Goal: Information Seeking & Learning: Learn about a topic

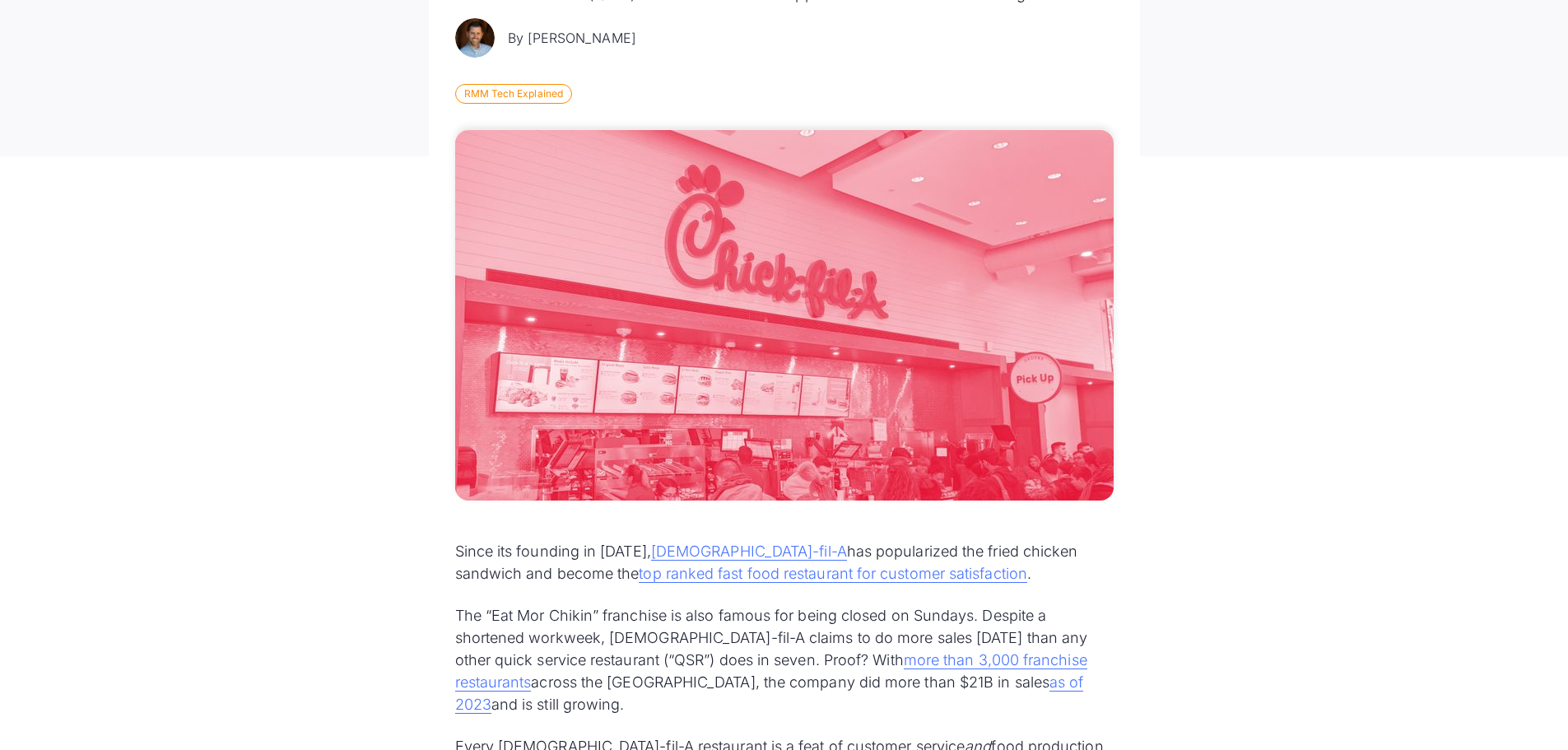
scroll to position [741, 0]
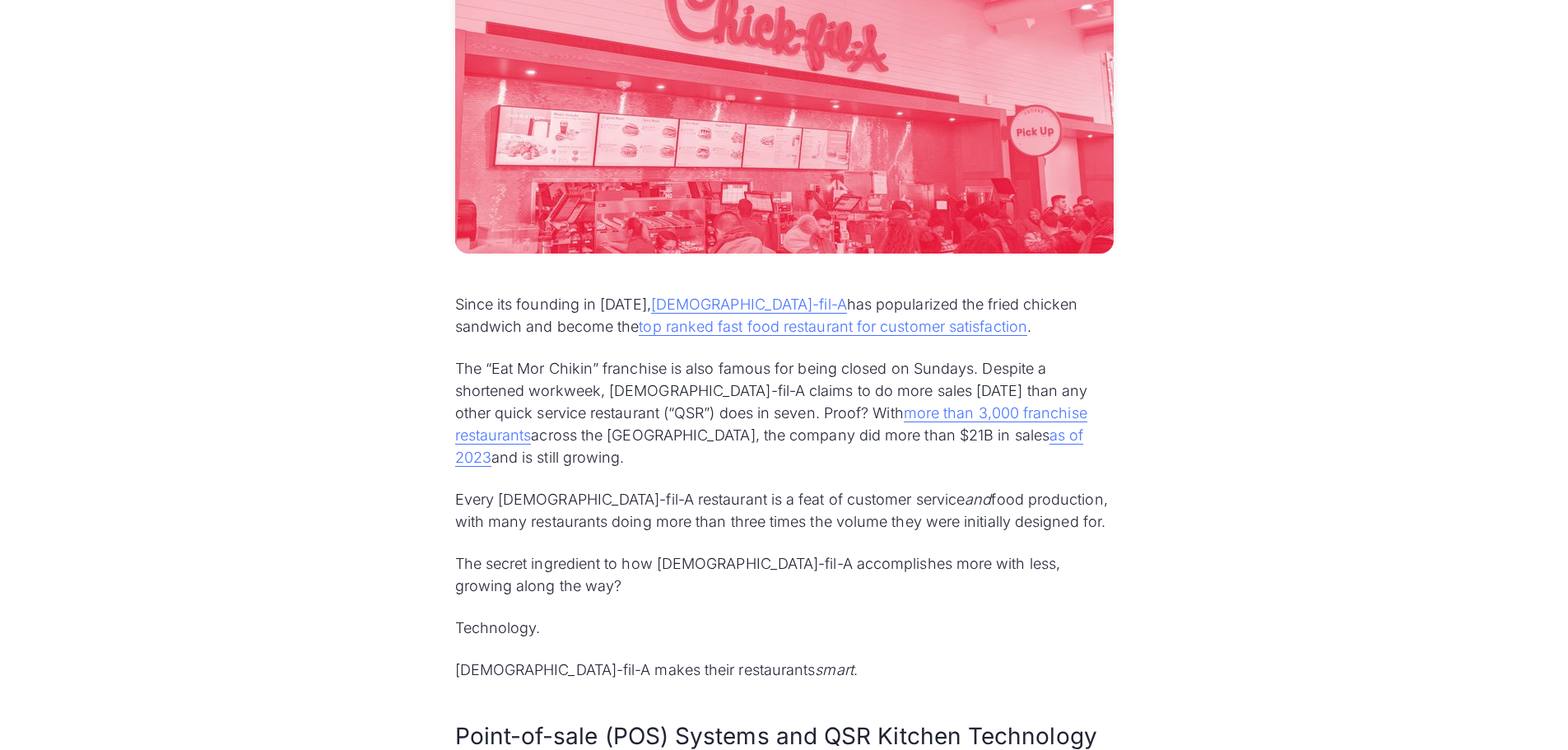
click at [692, 381] on p "The “Eat Mor Chikin” franchise is also famous for being closed on Sundays. Desp…" at bounding box center [784, 413] width 659 height 111
click at [665, 421] on p "The “Eat Mor Chikin” franchise is also famous for being closed on Sundays. Desp…" at bounding box center [784, 413] width 659 height 111
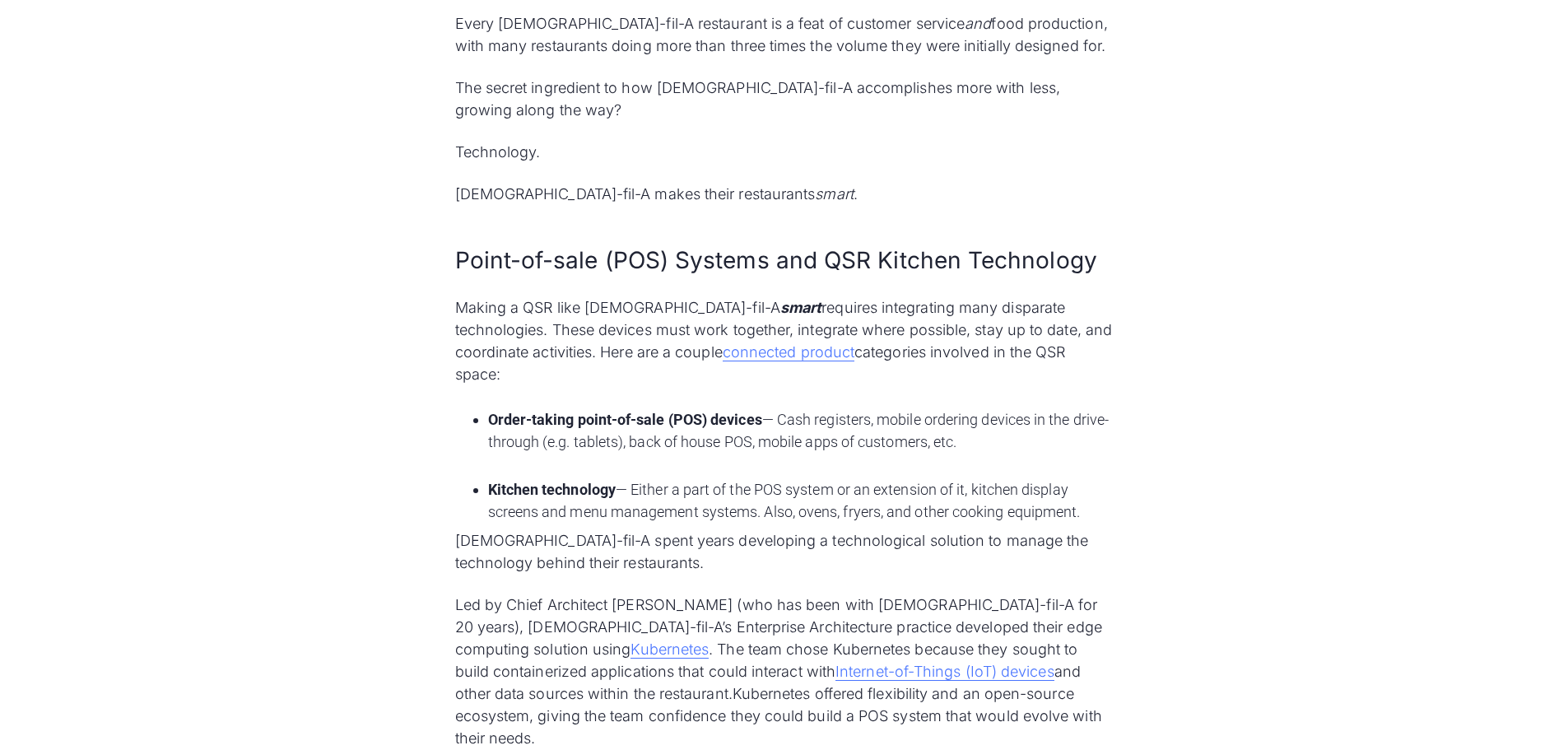
scroll to position [1235, 0]
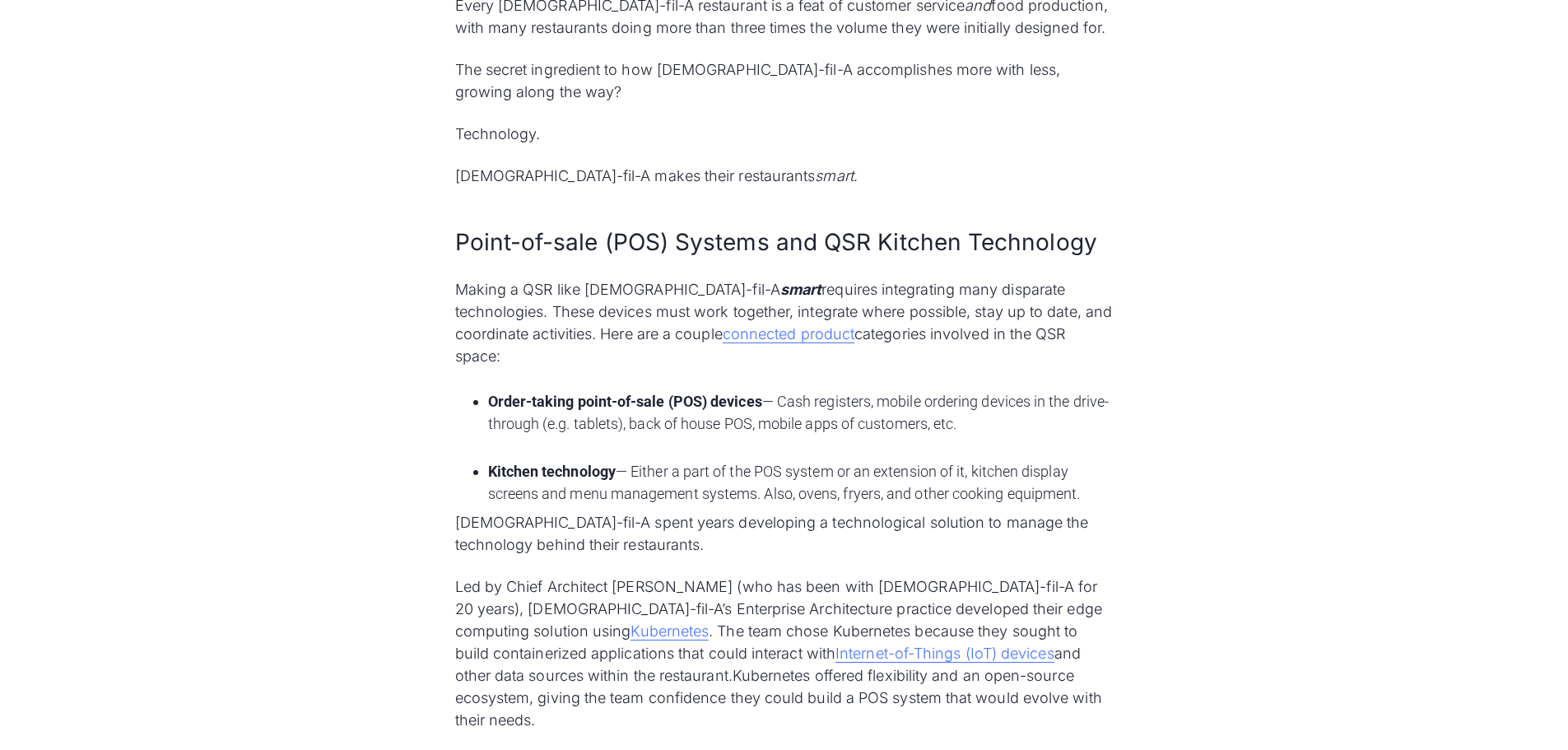
click at [1004, 293] on p "Making a QSR like [DEMOGRAPHIC_DATA]-fil-A smart requires integrating many disp…" at bounding box center [784, 322] width 659 height 89
click at [1036, 391] on li "Order-taking point-of-sale (POS) devices — Cash registers, mobile ordering devi…" at bounding box center [801, 424] width 626 height 66
click at [996, 391] on li "Order-taking point-of-sale (POS) devices — Cash registers, mobile ordering devi…" at bounding box center [801, 424] width 626 height 66
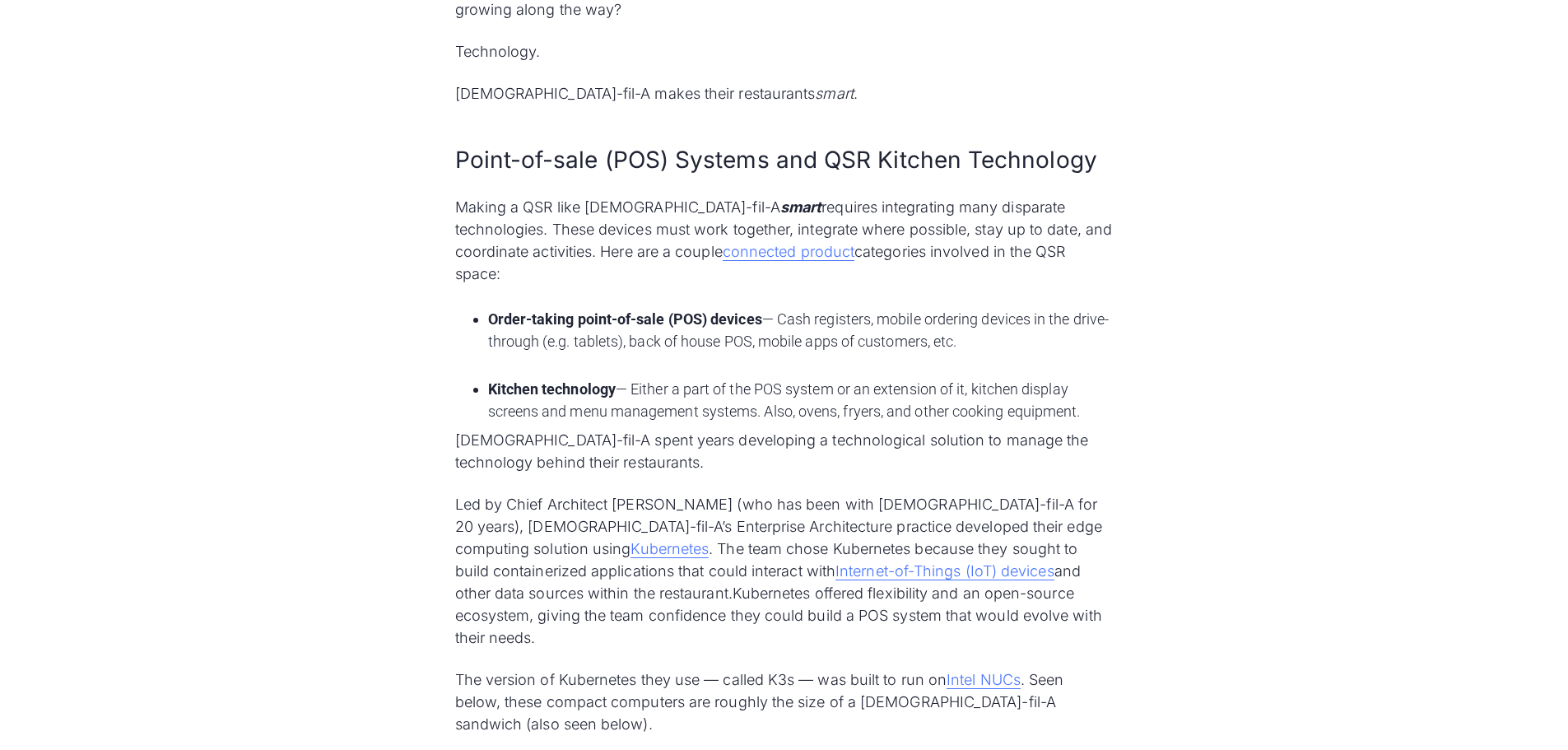
click at [952, 429] on p "[DEMOGRAPHIC_DATA]-fil-A spent years developing a technological solution to man…" at bounding box center [784, 451] width 659 height 45
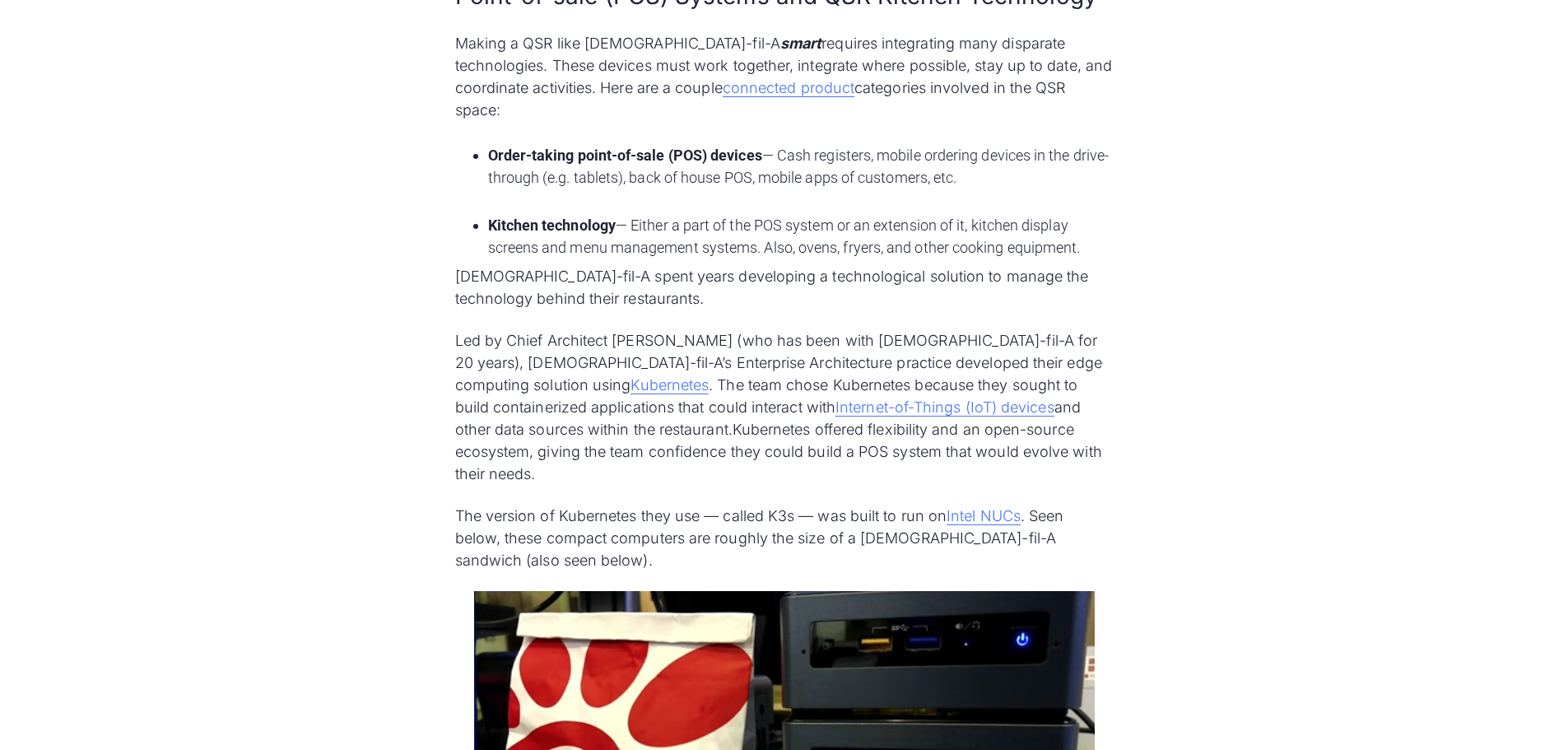
scroll to position [1482, 0]
click at [603, 328] on p "Led by Chief Architect [PERSON_NAME] (who has been with [DEMOGRAPHIC_DATA]-fil-…" at bounding box center [784, 405] width 659 height 155
click at [666, 328] on p "Led by Chief Architect [PERSON_NAME] (who has been with [DEMOGRAPHIC_DATA]-fil-…" at bounding box center [784, 405] width 659 height 155
click at [661, 328] on p "Led by Chief Architect [PERSON_NAME] (who has been with [DEMOGRAPHIC_DATA]-fil-…" at bounding box center [784, 405] width 659 height 155
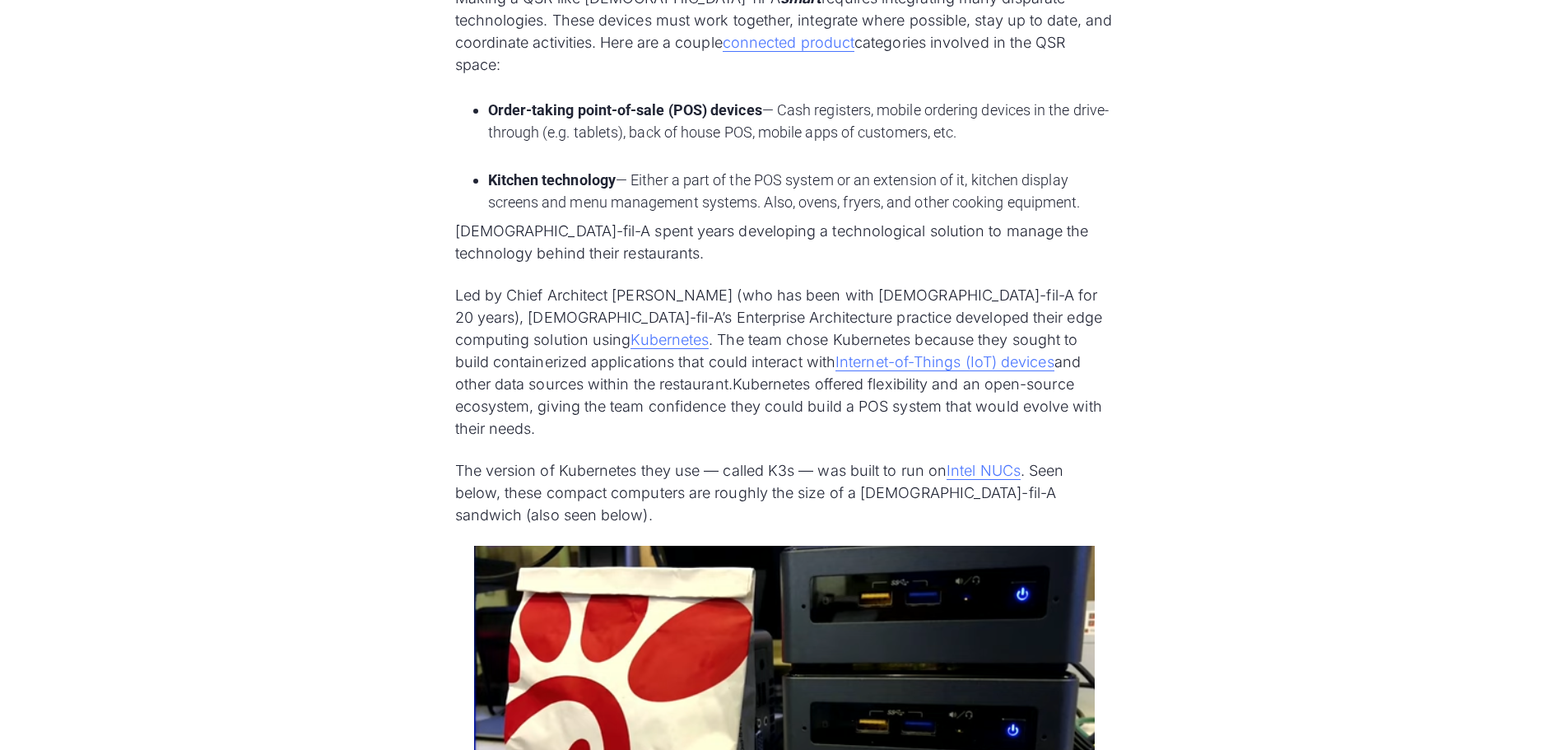
scroll to position [1564, 0]
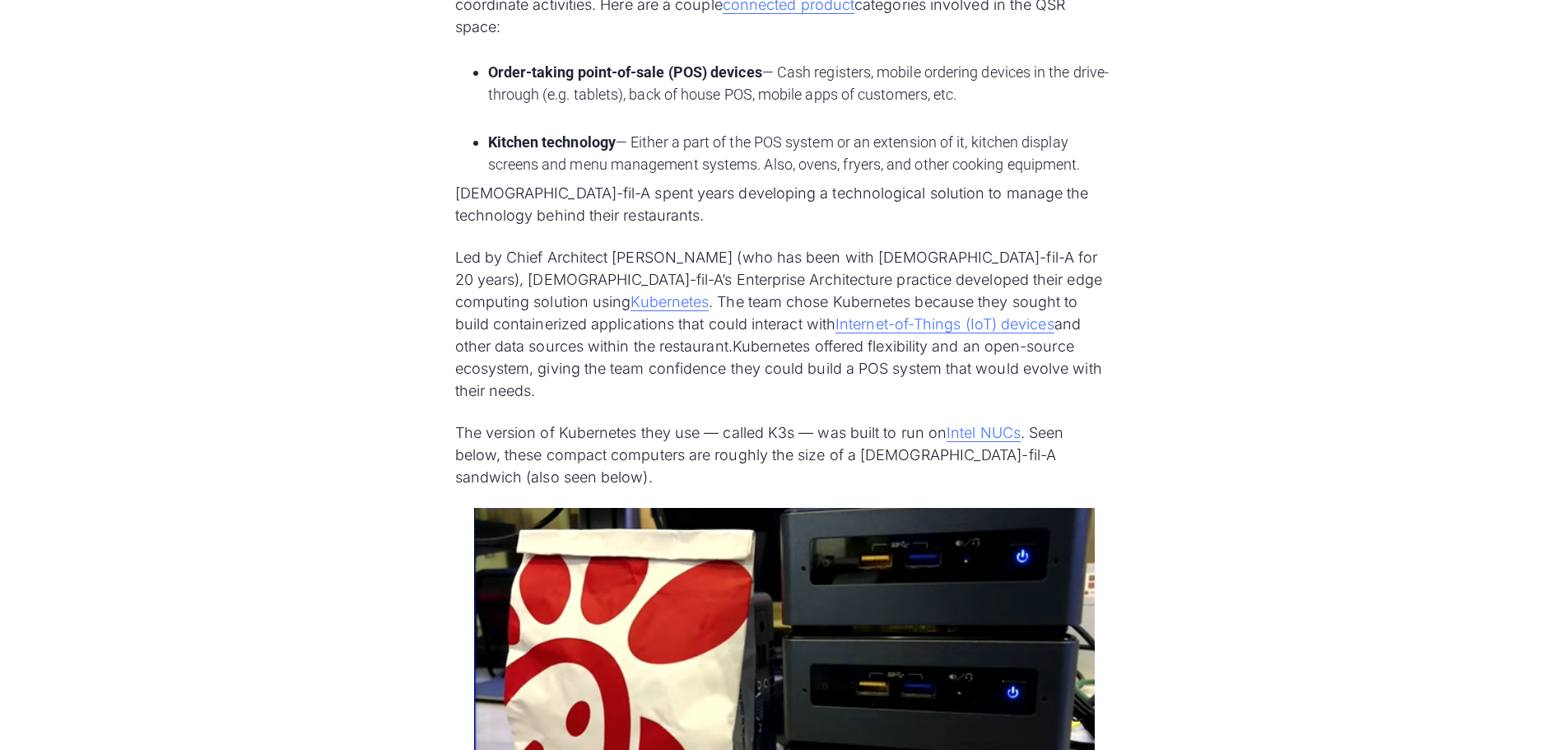
click at [643, 304] on p "Led by Chief Architect [PERSON_NAME] (who has been with [DEMOGRAPHIC_DATA]-fil-…" at bounding box center [784, 323] width 659 height 155
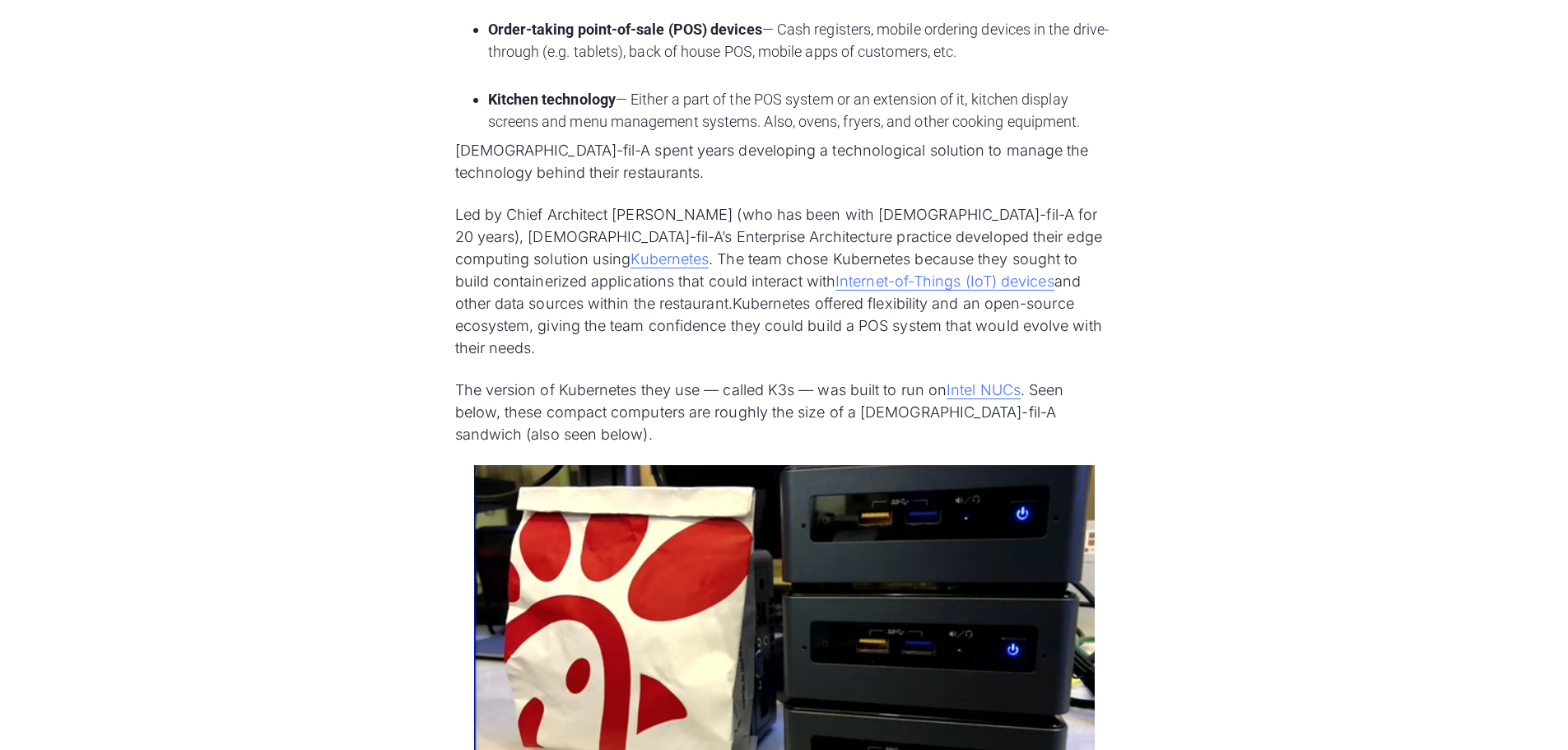
scroll to position [1647, 0]
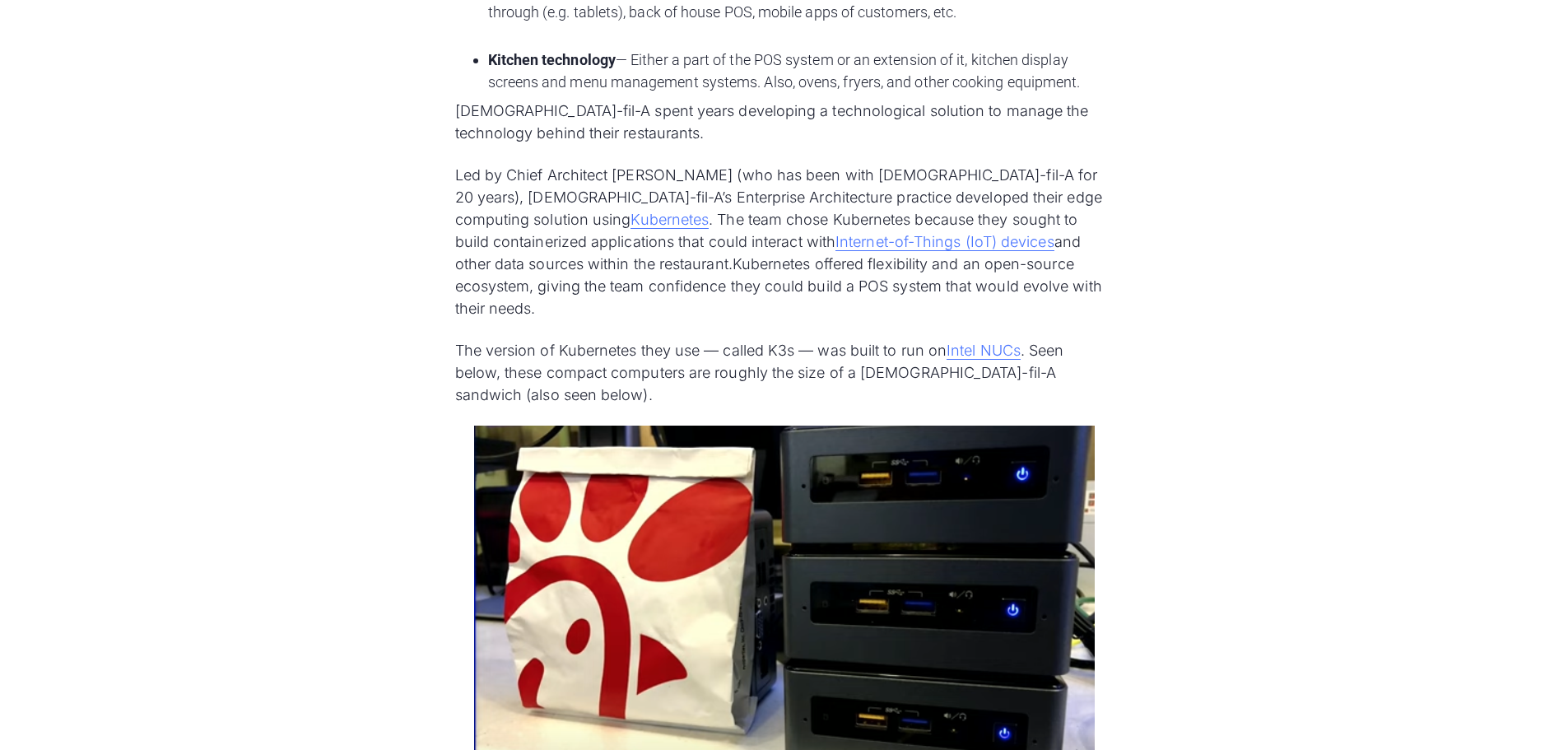
click at [603, 339] on p "The version of Kubernetes they use — called K3s — was built to run on Intel NUC…" at bounding box center [784, 372] width 659 height 66
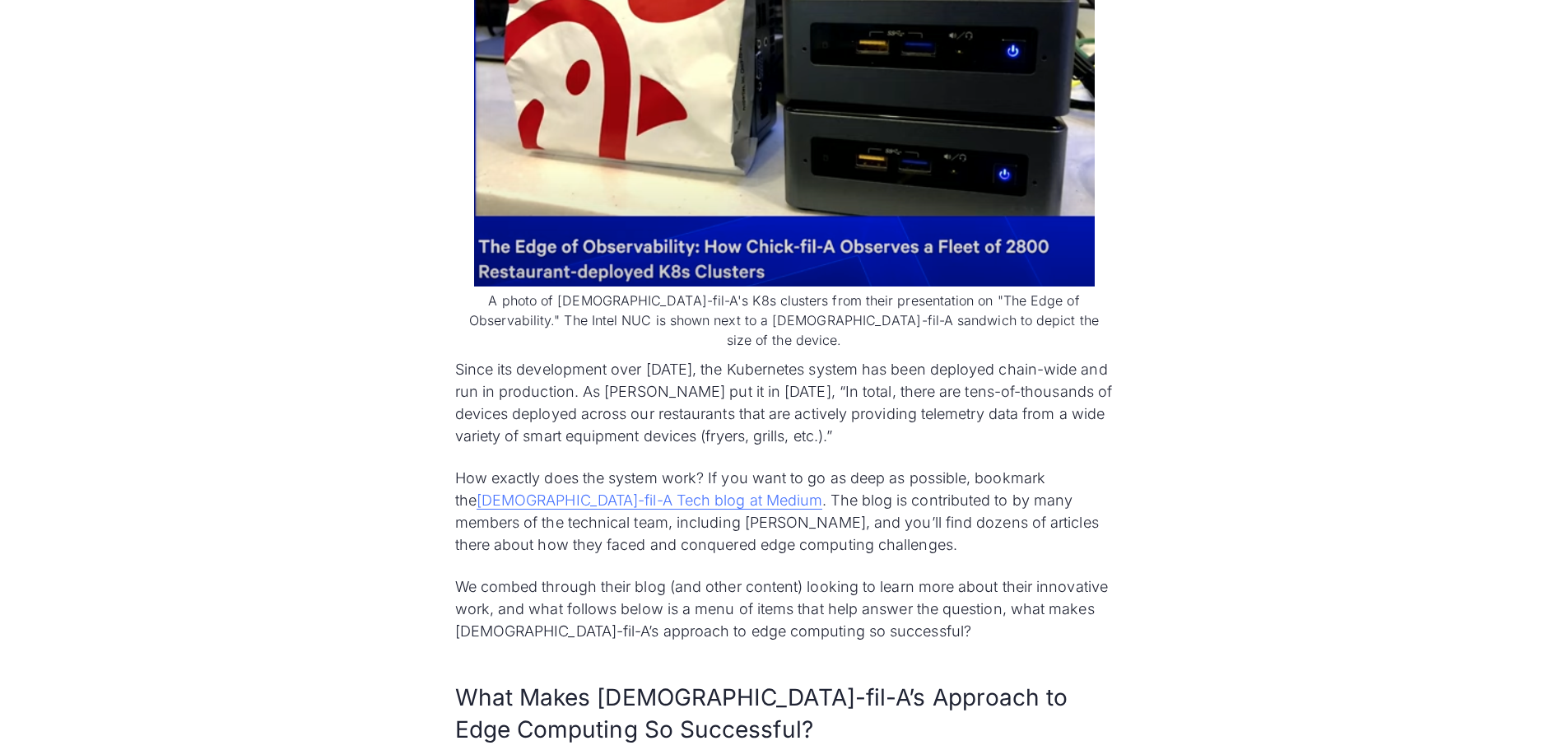
scroll to position [2306, 0]
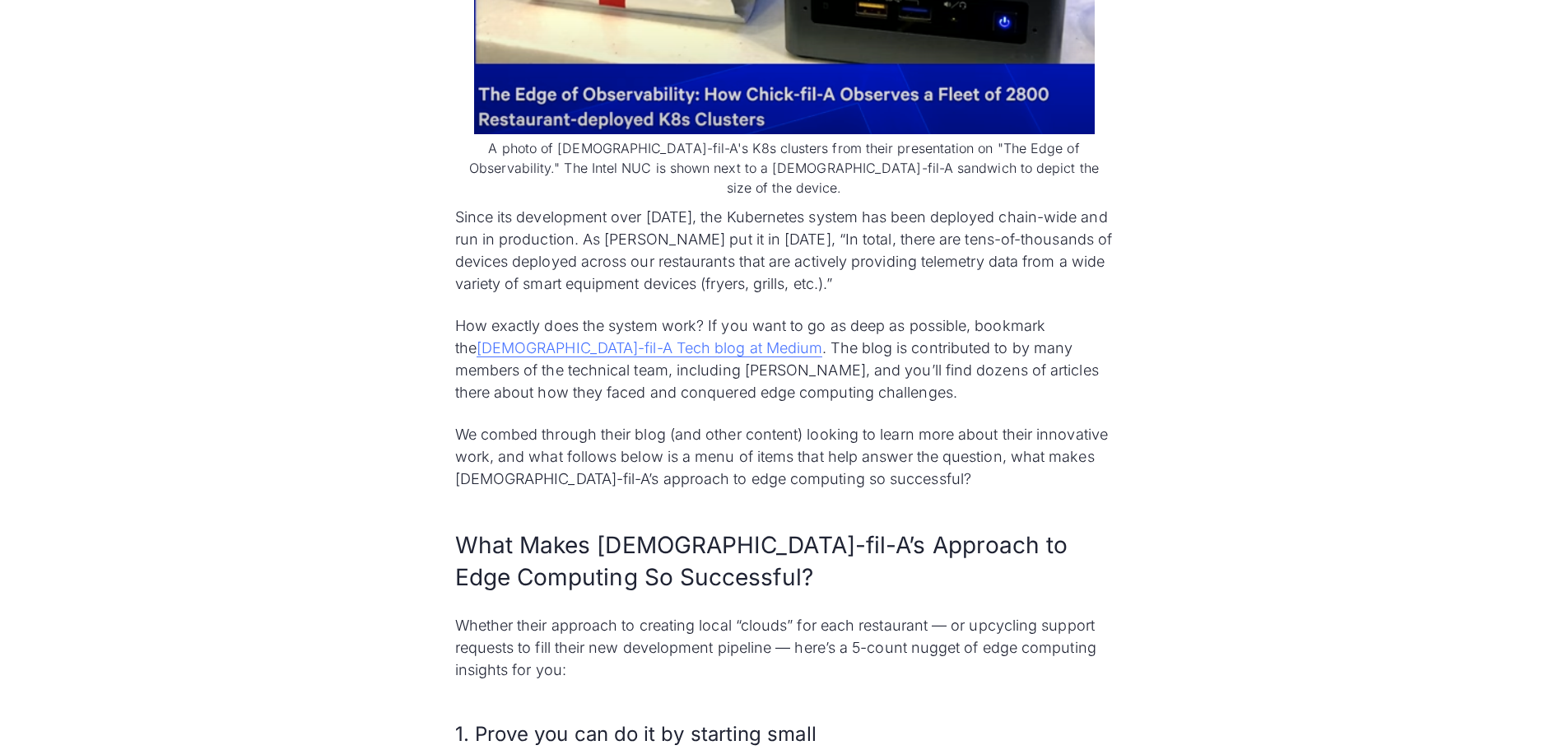
scroll to position [2389, 0]
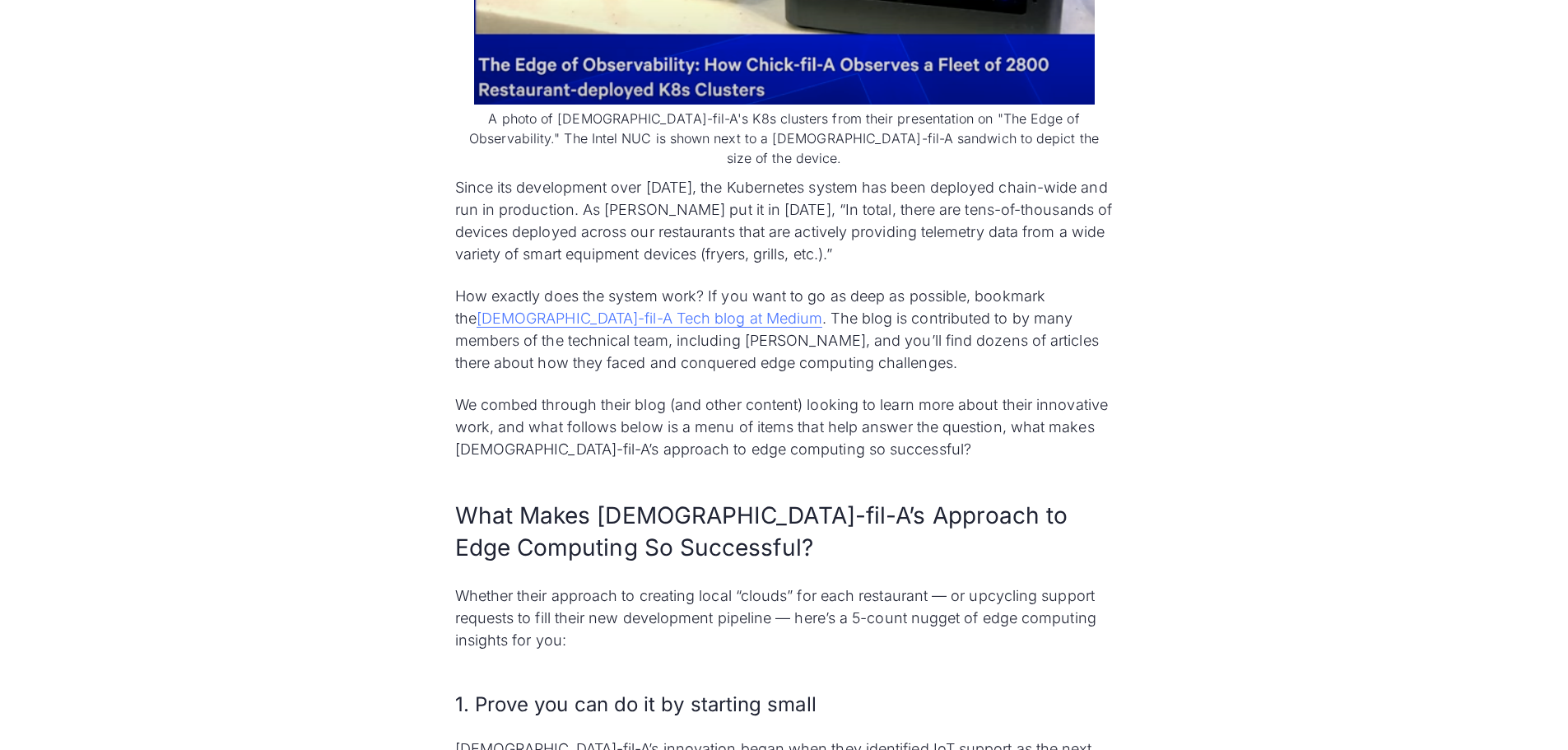
click at [749, 285] on p "How exactly does the system work? If you want to go as deep as possible, bookma…" at bounding box center [784, 329] width 659 height 89
